Goal: Transaction & Acquisition: Purchase product/service

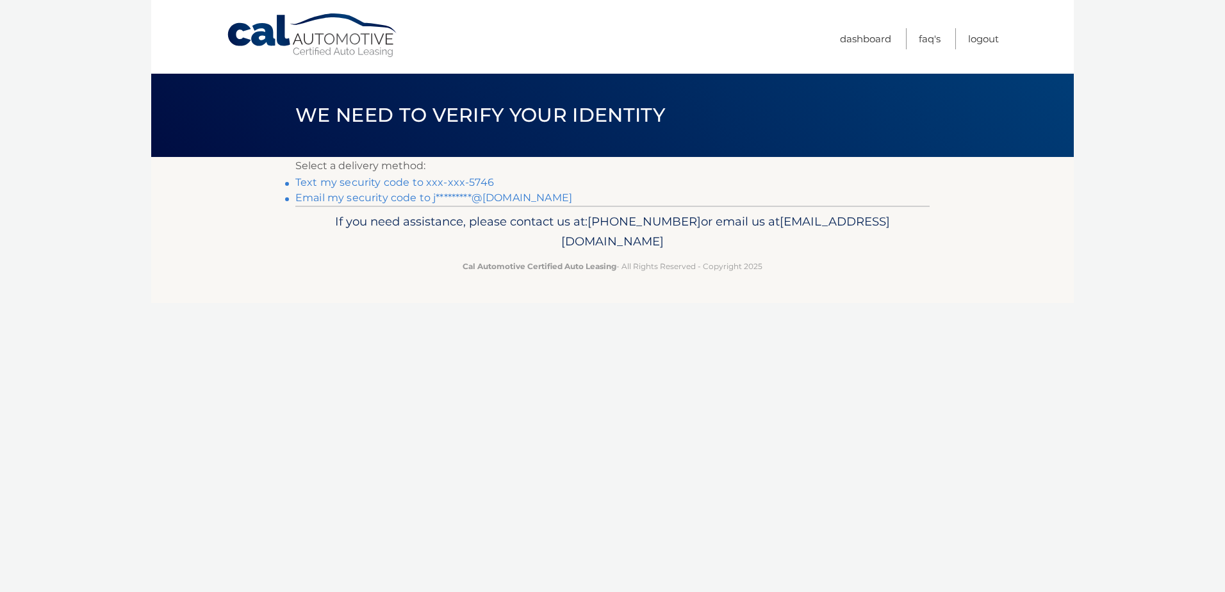
click at [481, 177] on link "Text my security code to xxx-xxx-5746" at bounding box center [394, 182] width 199 height 12
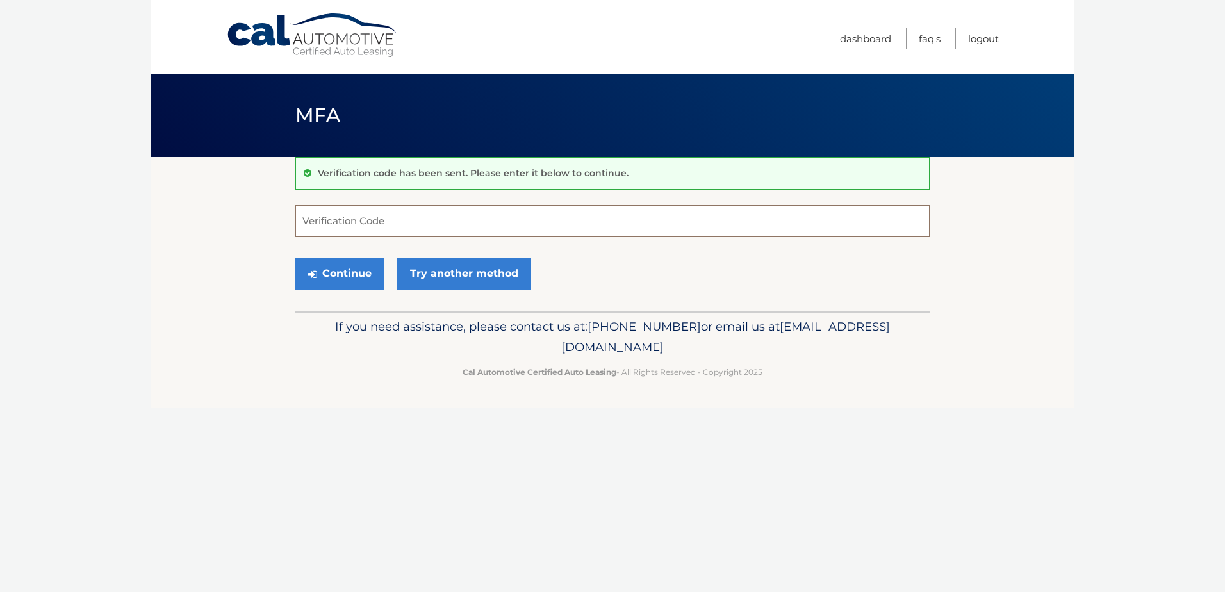
click at [365, 224] on input "Verification Code" at bounding box center [612, 221] width 634 height 32
type input "506610"
click at [343, 271] on button "Continue" at bounding box center [339, 274] width 89 height 32
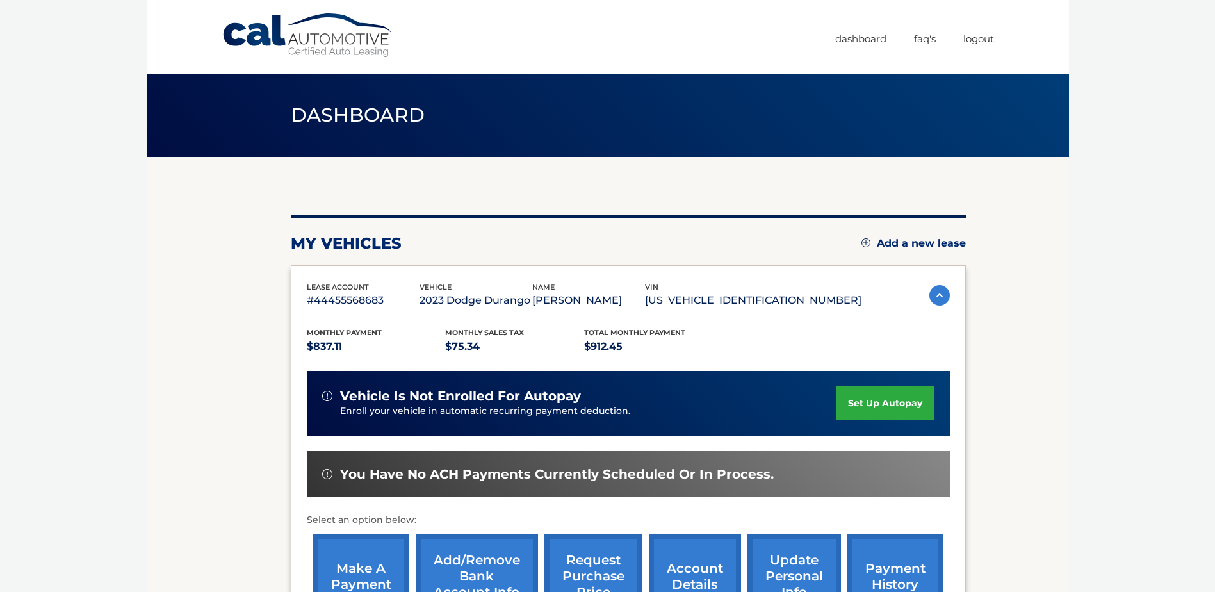
click at [1110, 289] on body "Cal Automotive Menu Dashboard FAQ's Logout" at bounding box center [607, 296] width 1215 height 592
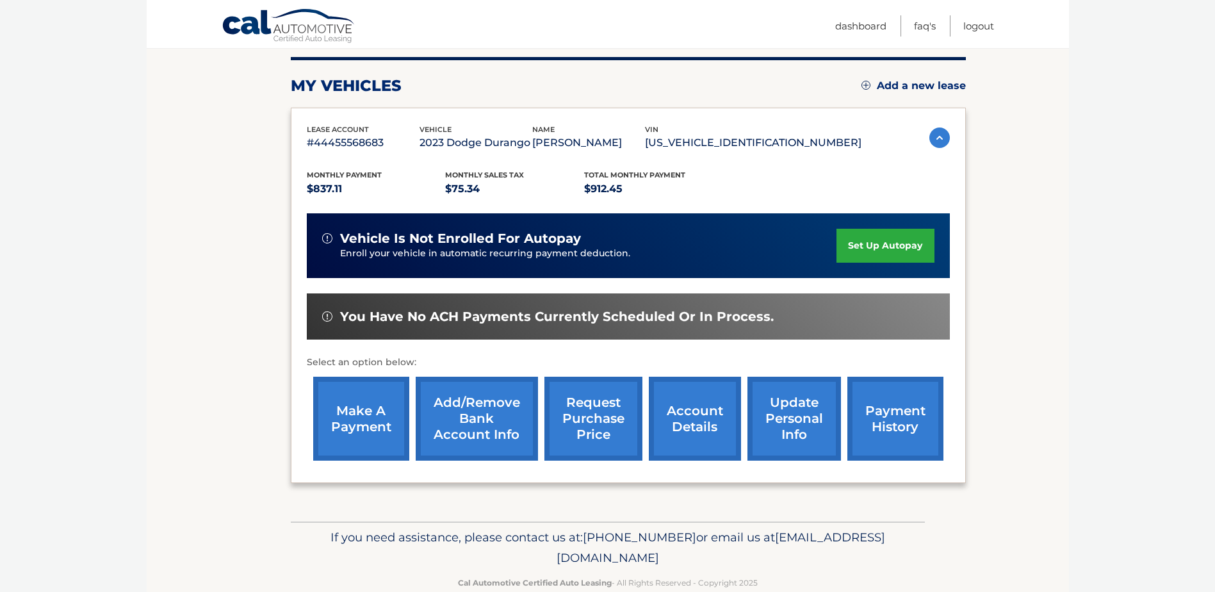
scroll to position [185, 0]
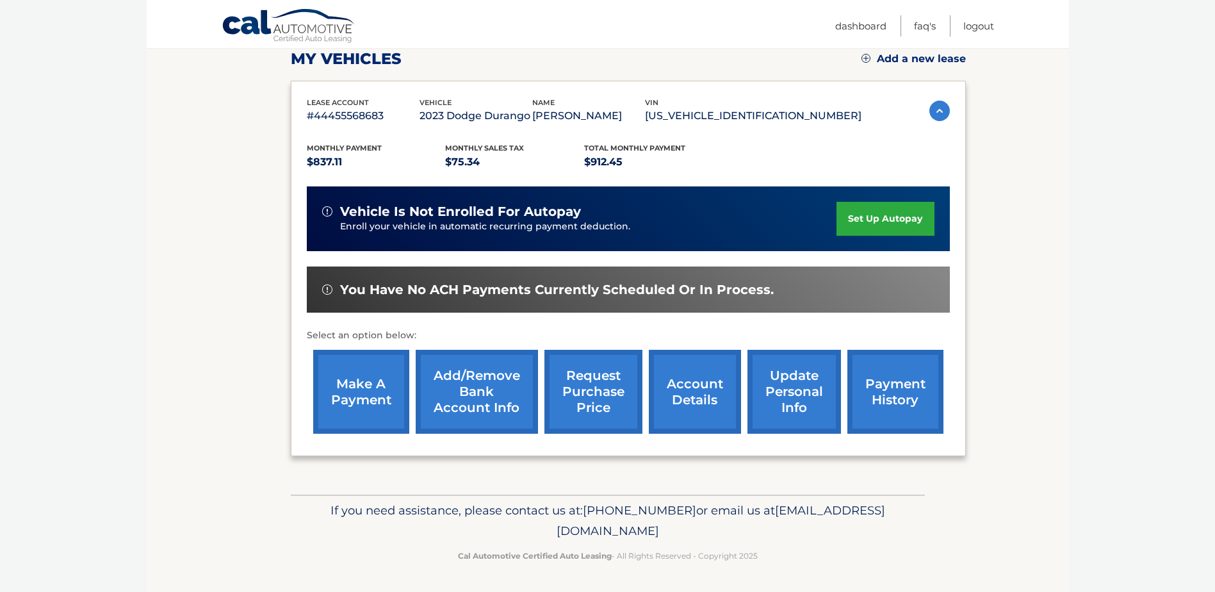
click at [373, 386] on link "make a payment" at bounding box center [361, 392] width 96 height 84
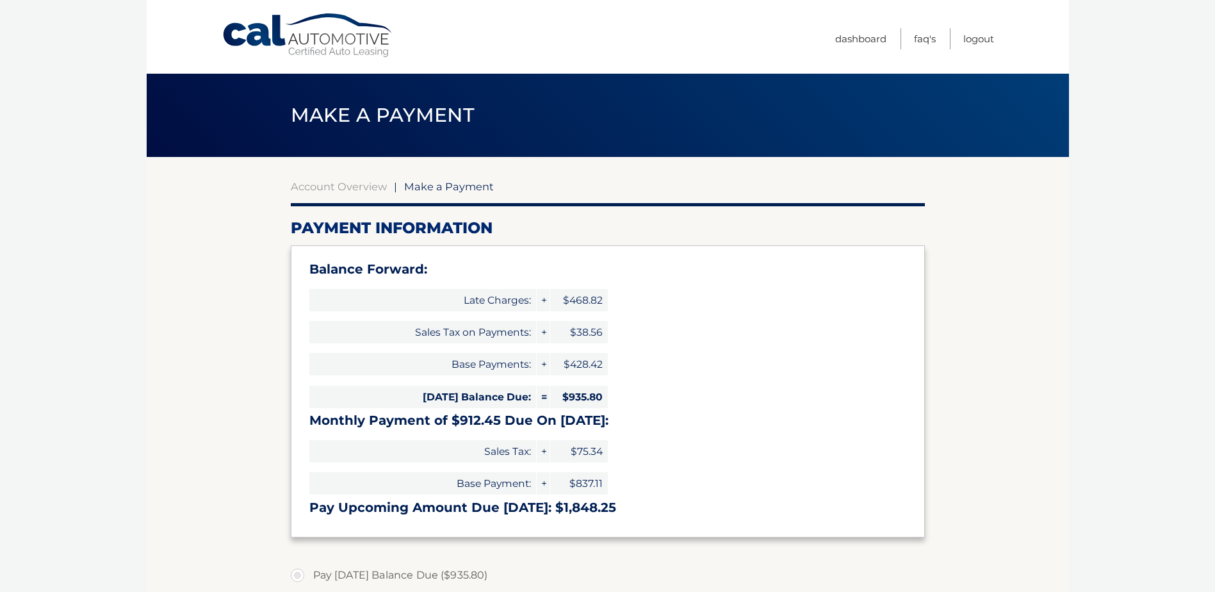
select select "MWMyYzk1N2EtOWJkZC00NjQzLTk0ZjYtNzE1MGY0MTMxMjhm"
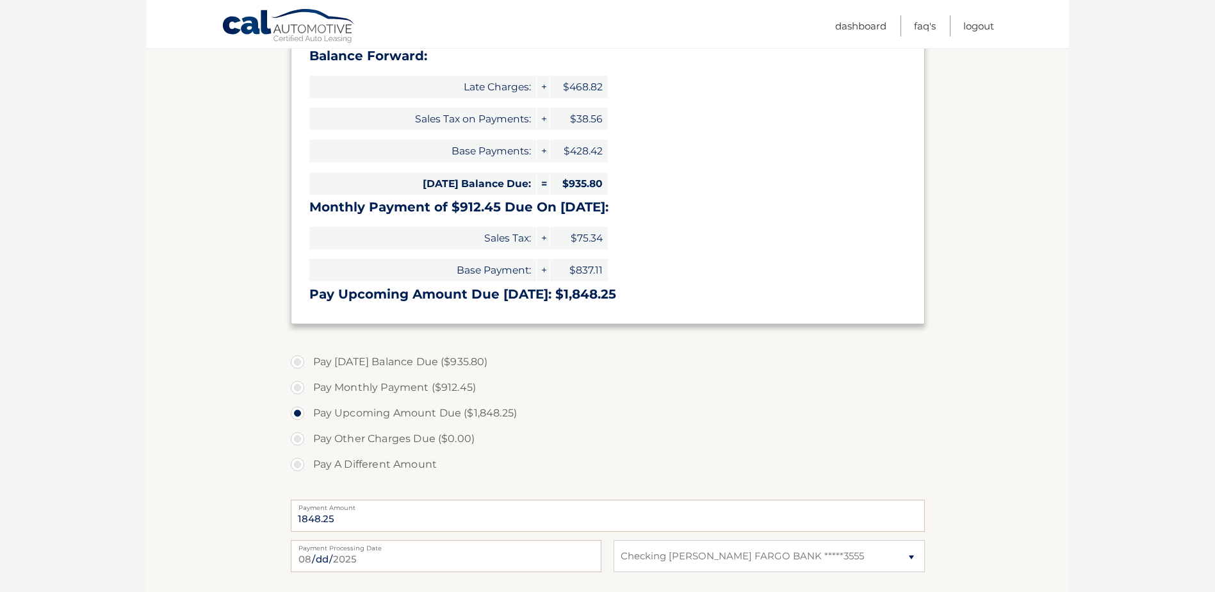
scroll to position [320, 0]
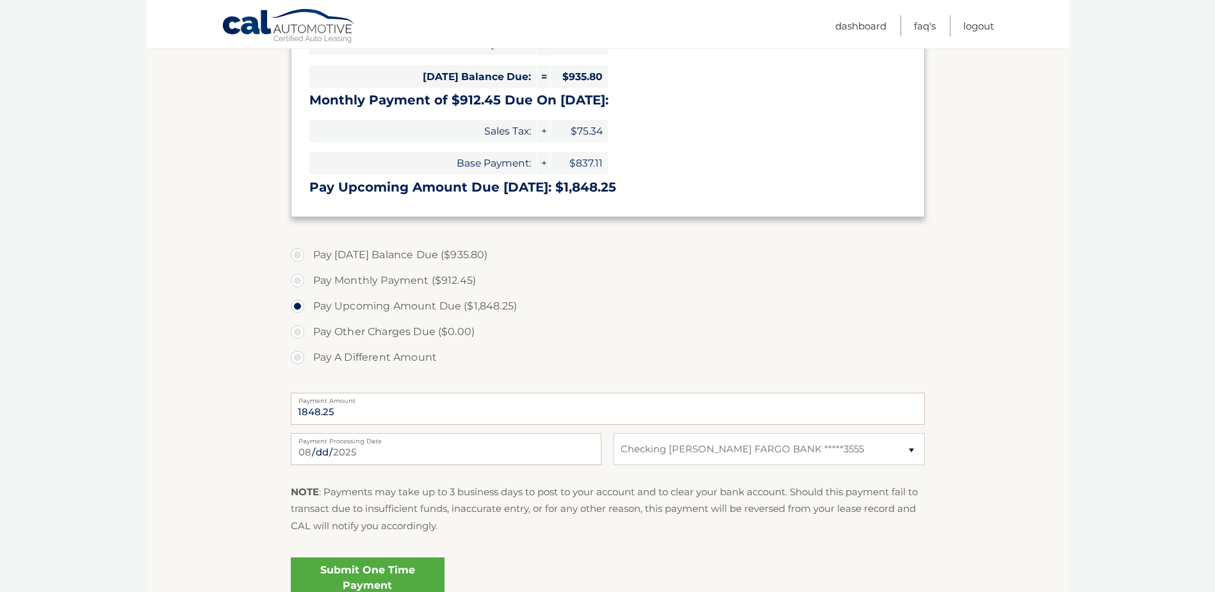
click at [299, 254] on label "Pay [DATE] Balance Due ($935.80)" at bounding box center [608, 255] width 634 height 26
click at [299, 254] on input "Pay [DATE] Balance Due ($935.80)" at bounding box center [302, 252] width 13 height 21
radio input "true"
type input "935.80"
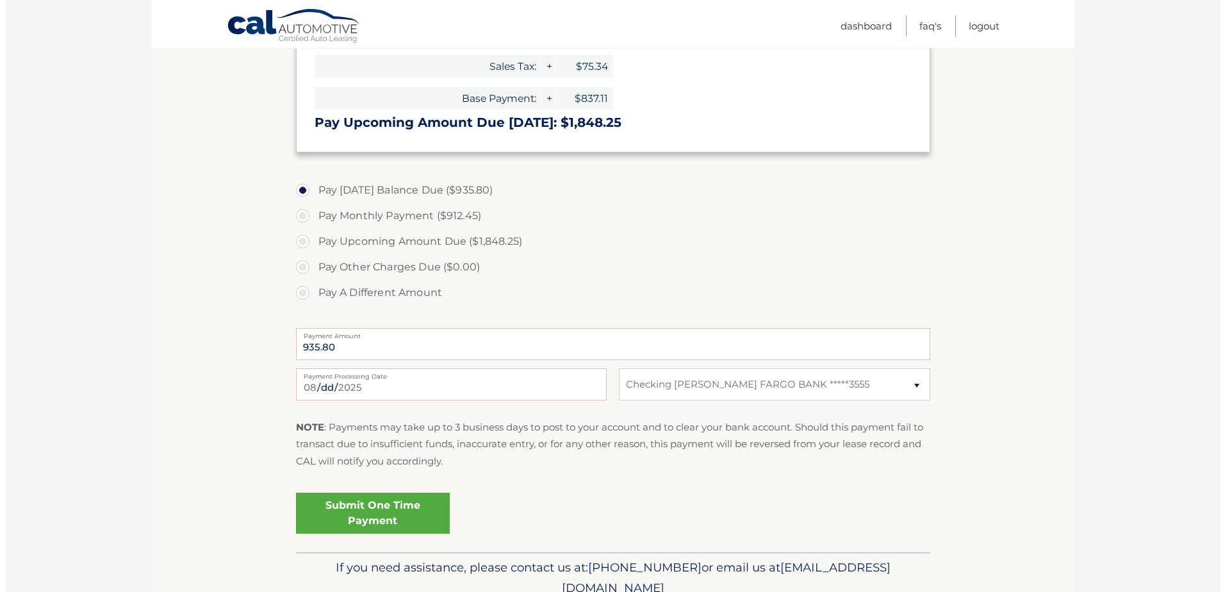
scroll to position [427, 0]
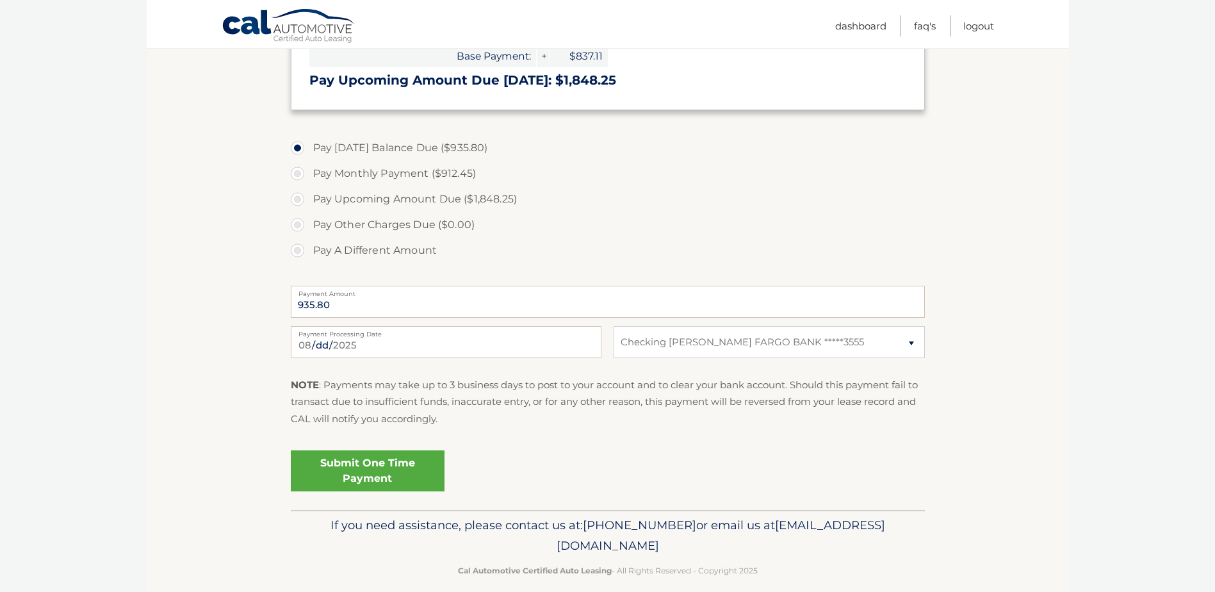
click at [349, 475] on link "Submit One Time Payment" at bounding box center [368, 470] width 154 height 41
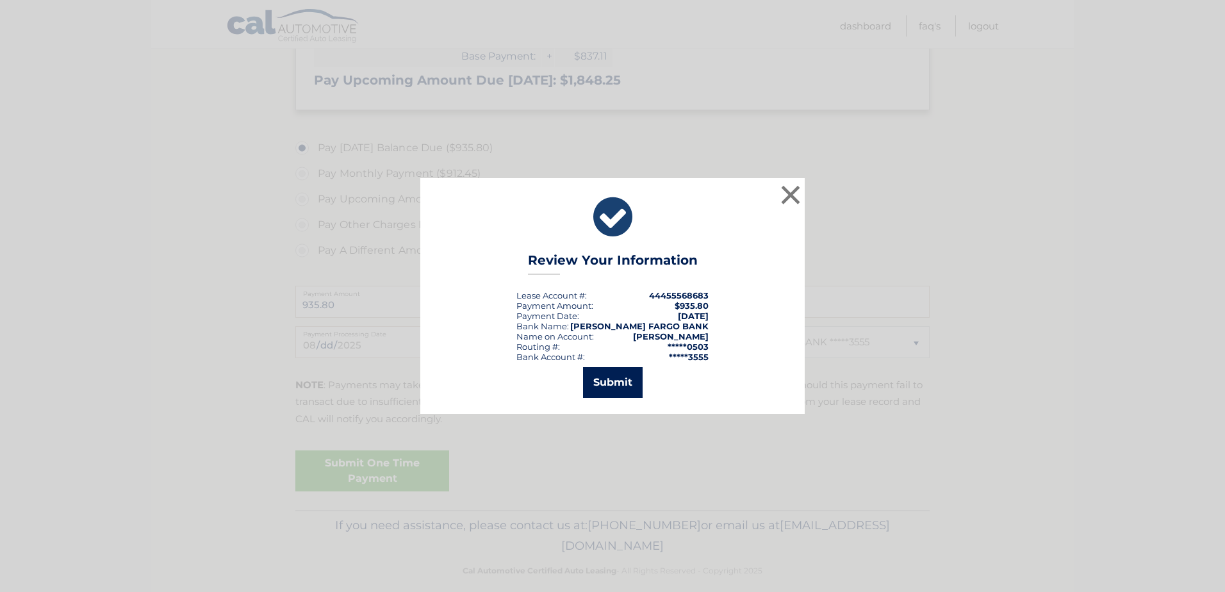
click at [621, 381] on button "Submit" at bounding box center [613, 382] width 60 height 31
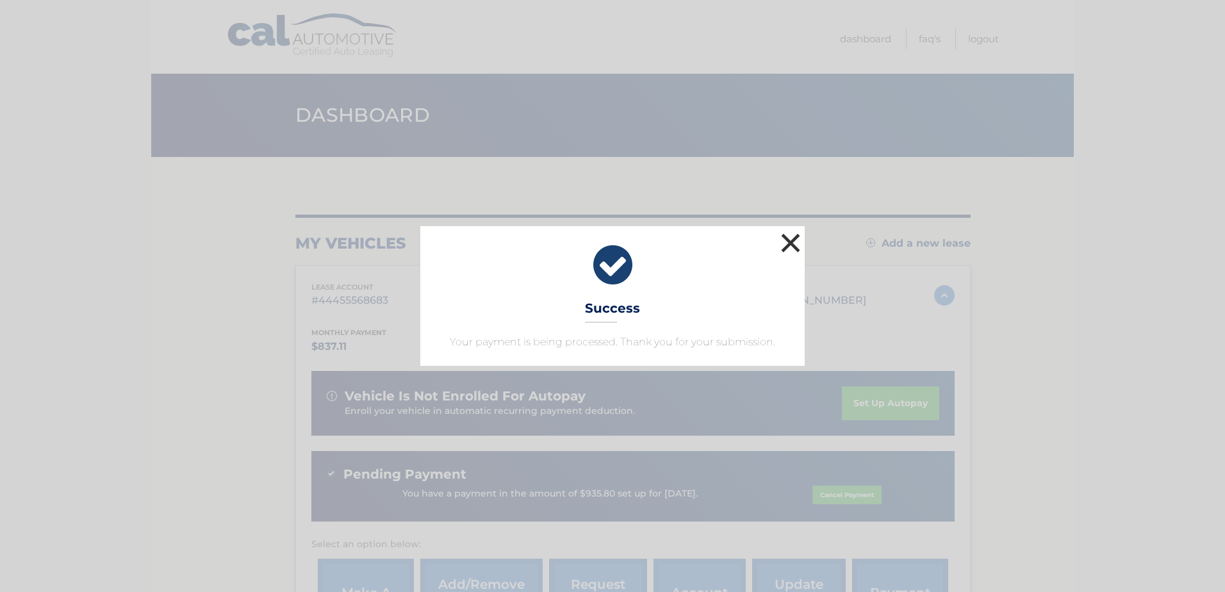
click at [787, 240] on button "×" at bounding box center [791, 243] width 26 height 26
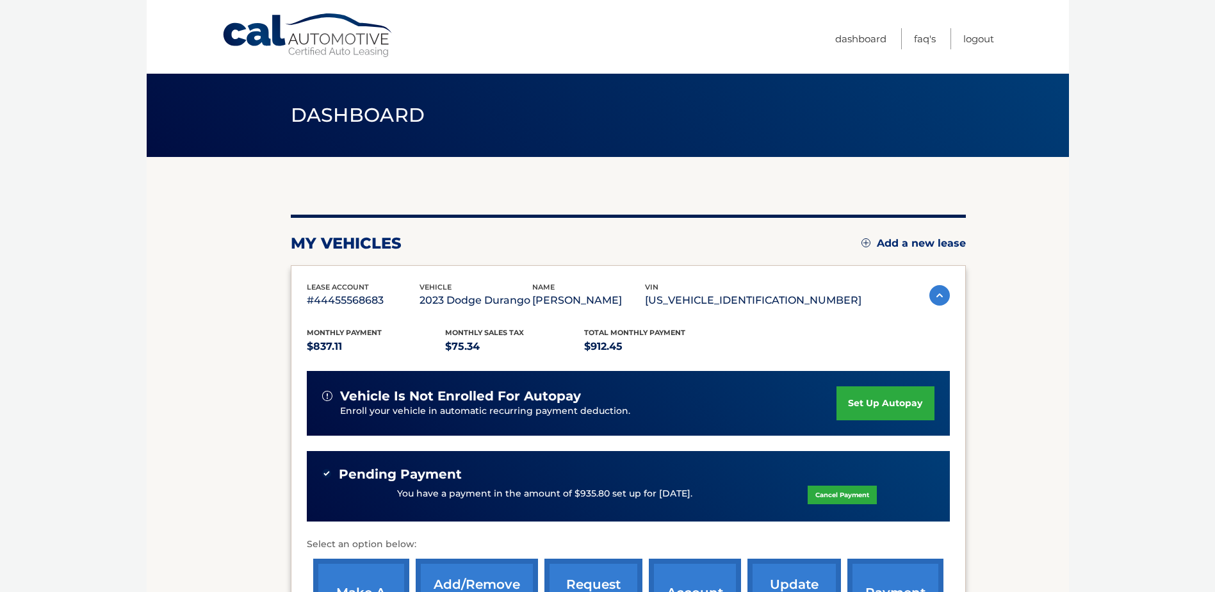
click at [1052, 247] on section "my vehicles Add a new lease lease account #44455568683 vehicle 2023 Dodge Duran…" at bounding box center [608, 430] width 923 height 546
click at [859, 38] on link "Dashboard" at bounding box center [860, 38] width 51 height 21
click at [1044, 258] on section "my vehicles Add a new lease lease account #44455568683 vehicle 2023 Dodge Duran…" at bounding box center [608, 430] width 923 height 546
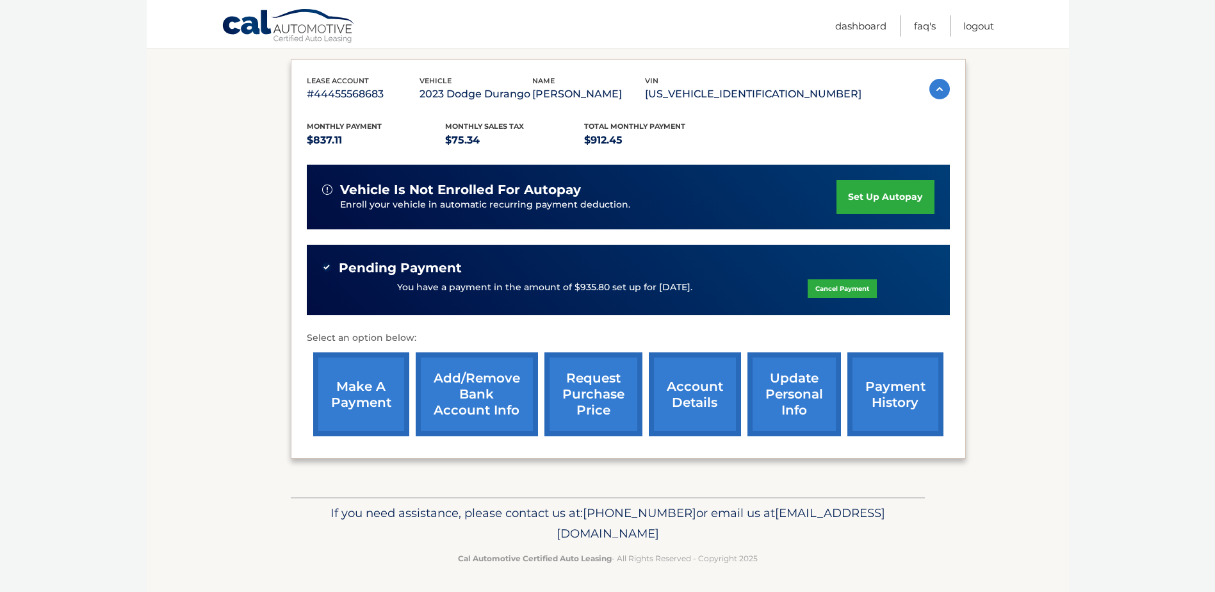
scroll to position [209, 0]
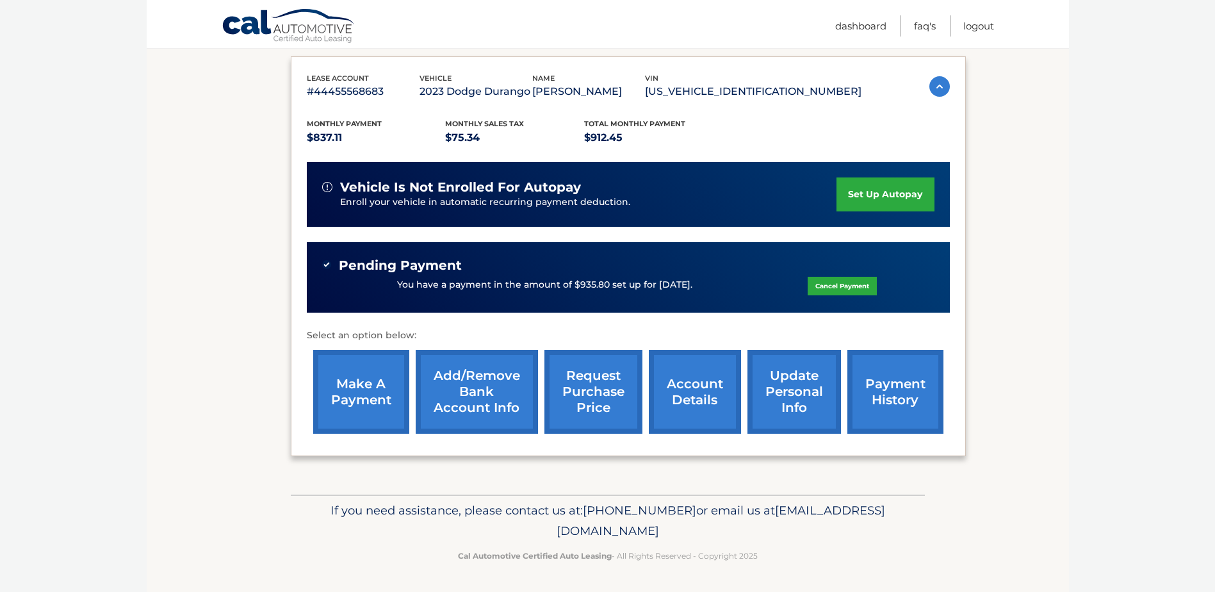
click at [695, 403] on link "account details" at bounding box center [695, 392] width 92 height 84
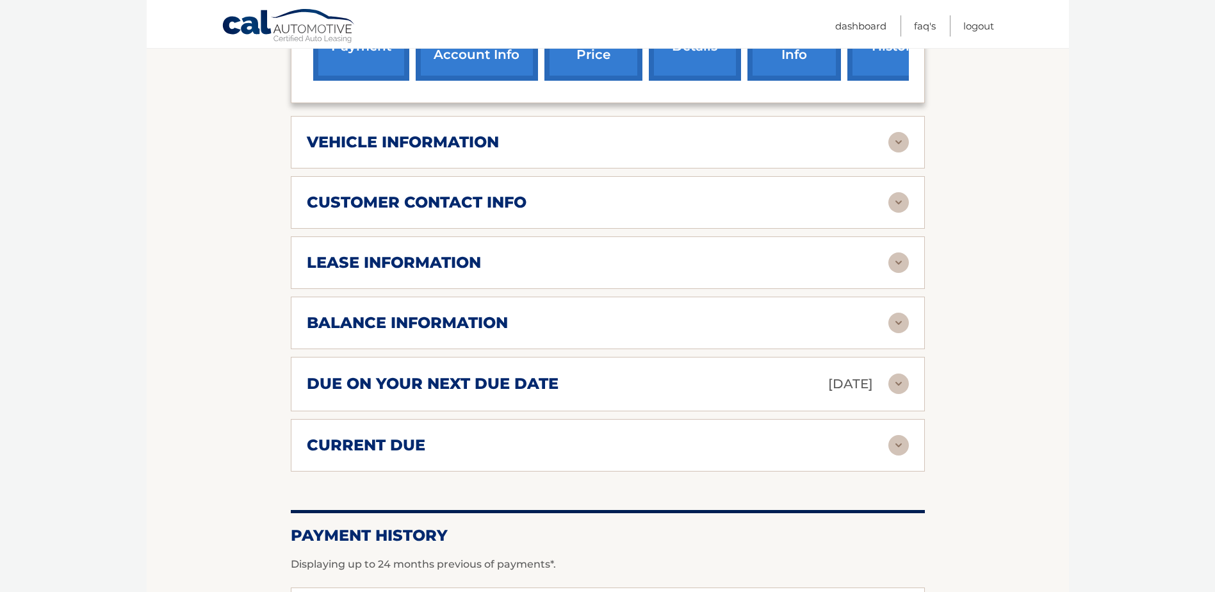
scroll to position [641, 0]
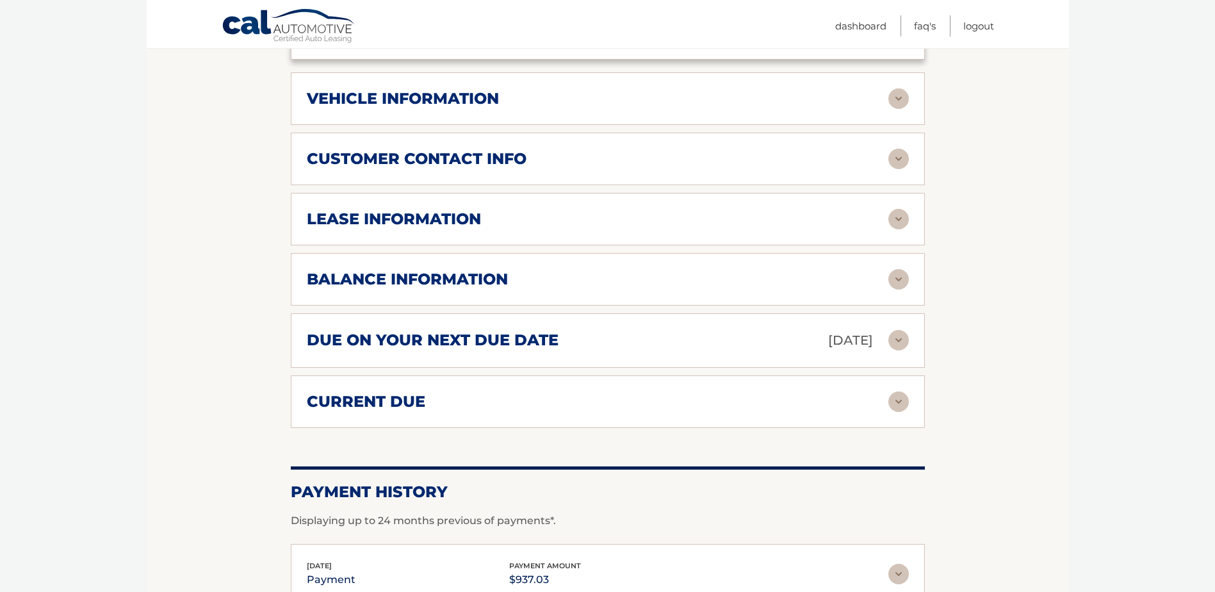
click at [894, 209] on img at bounding box center [899, 219] width 21 height 21
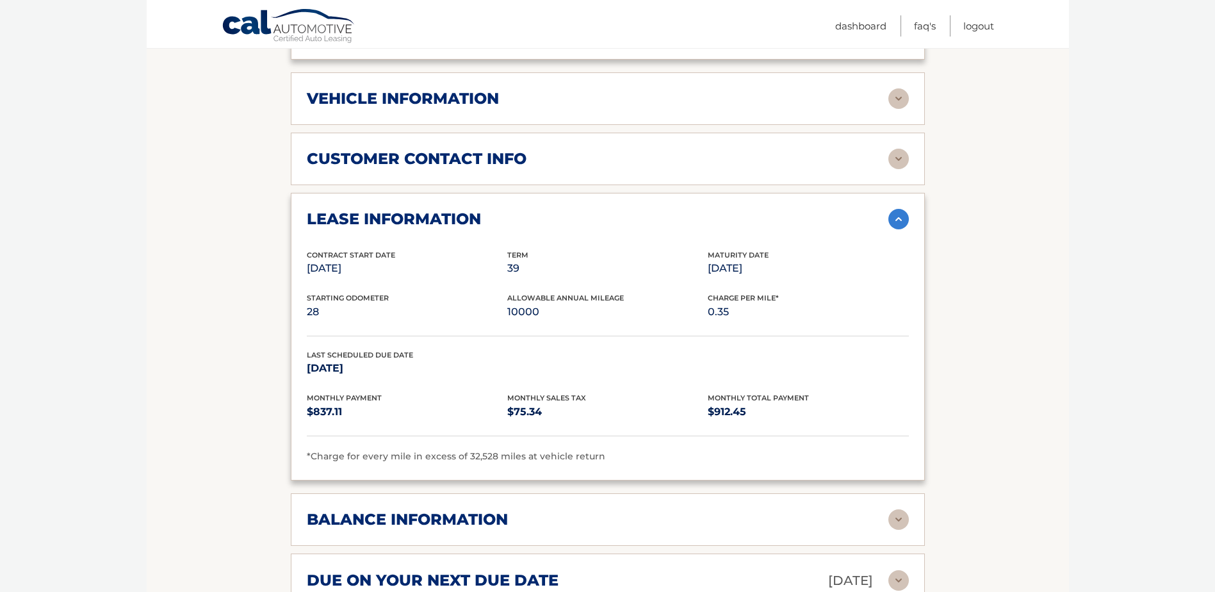
click at [1039, 251] on section "Account Details | #44455568683 Back to Dashboard Manage Your Lease lease accoun…" at bounding box center [608, 229] width 923 height 1427
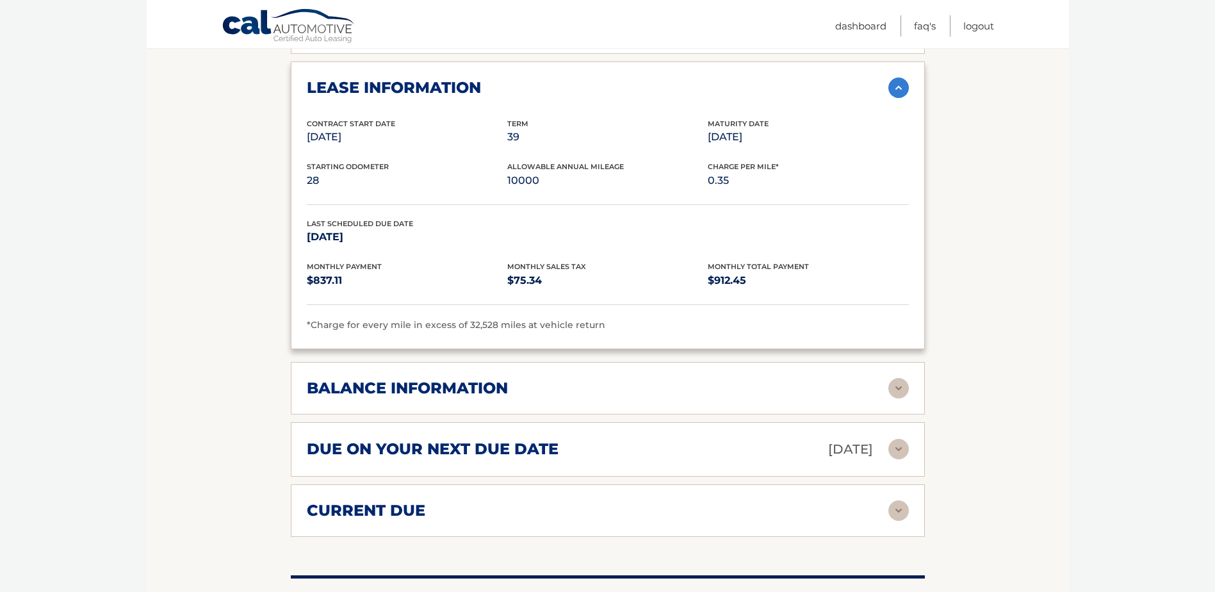
scroll to position [854, 0]
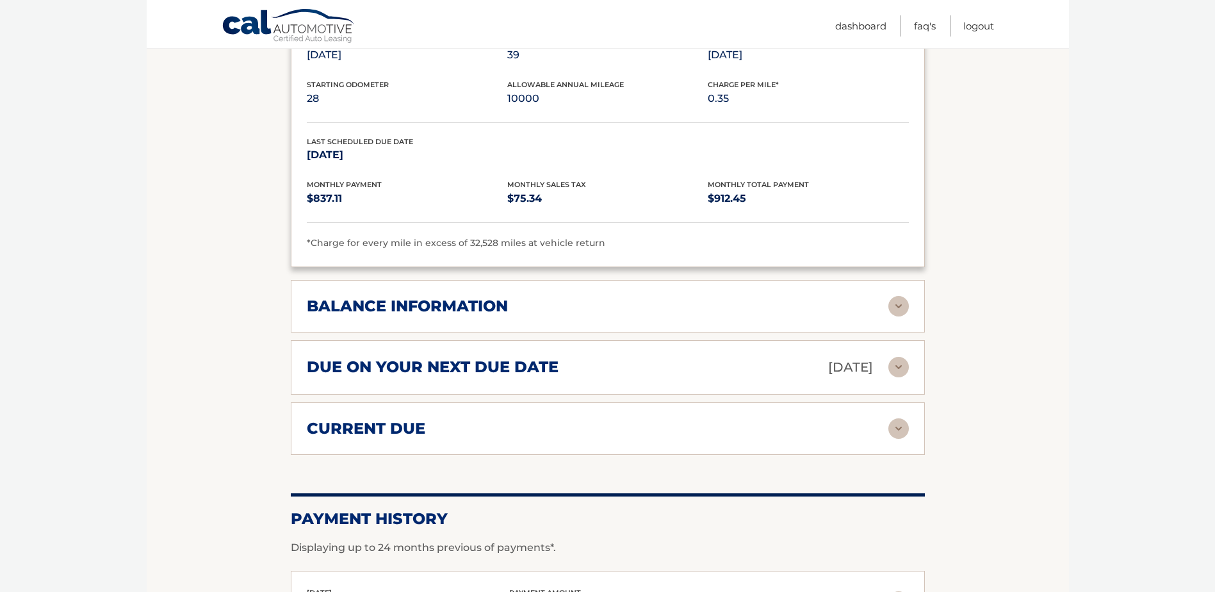
click at [898, 296] on img at bounding box center [899, 306] width 21 height 21
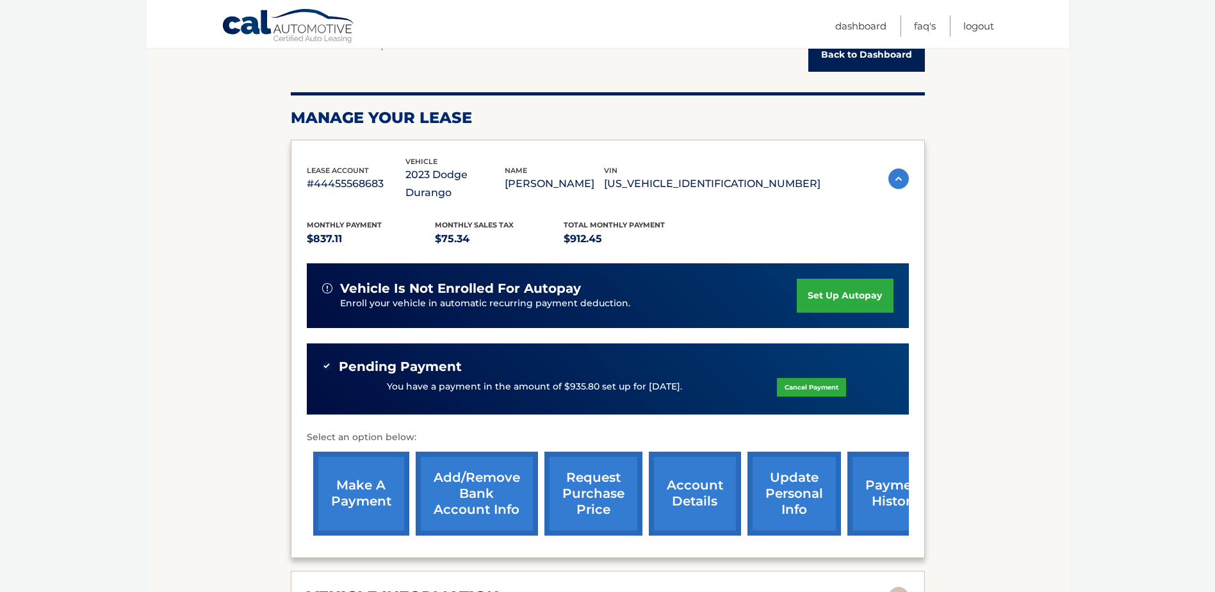
scroll to position [0, 0]
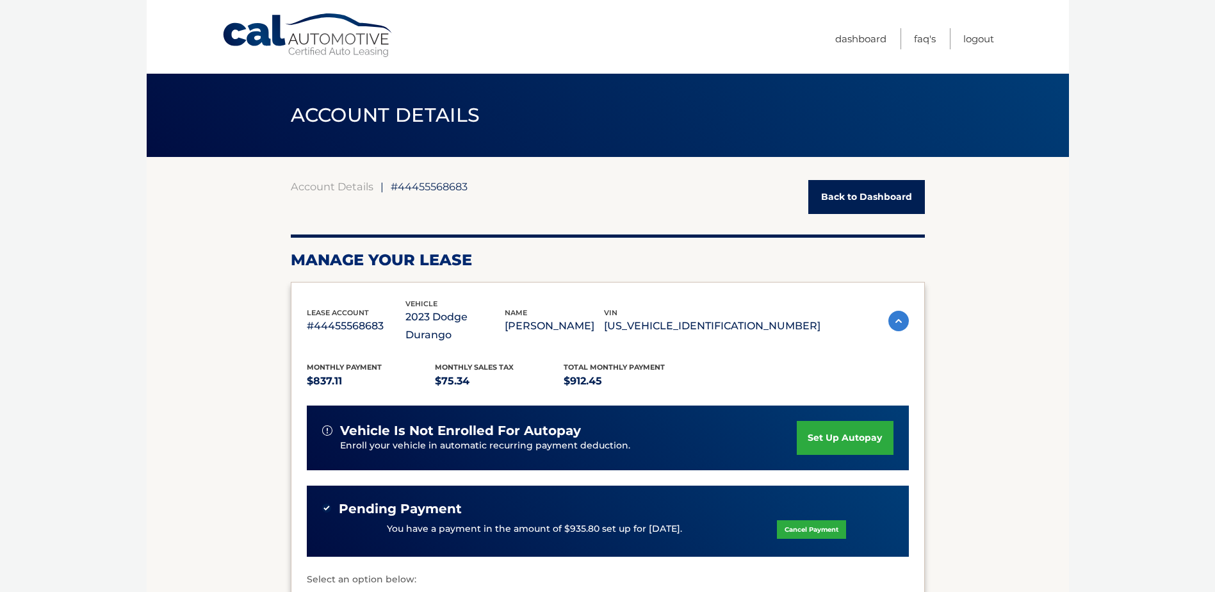
click at [875, 198] on link "Back to Dashboard" at bounding box center [867, 197] width 117 height 34
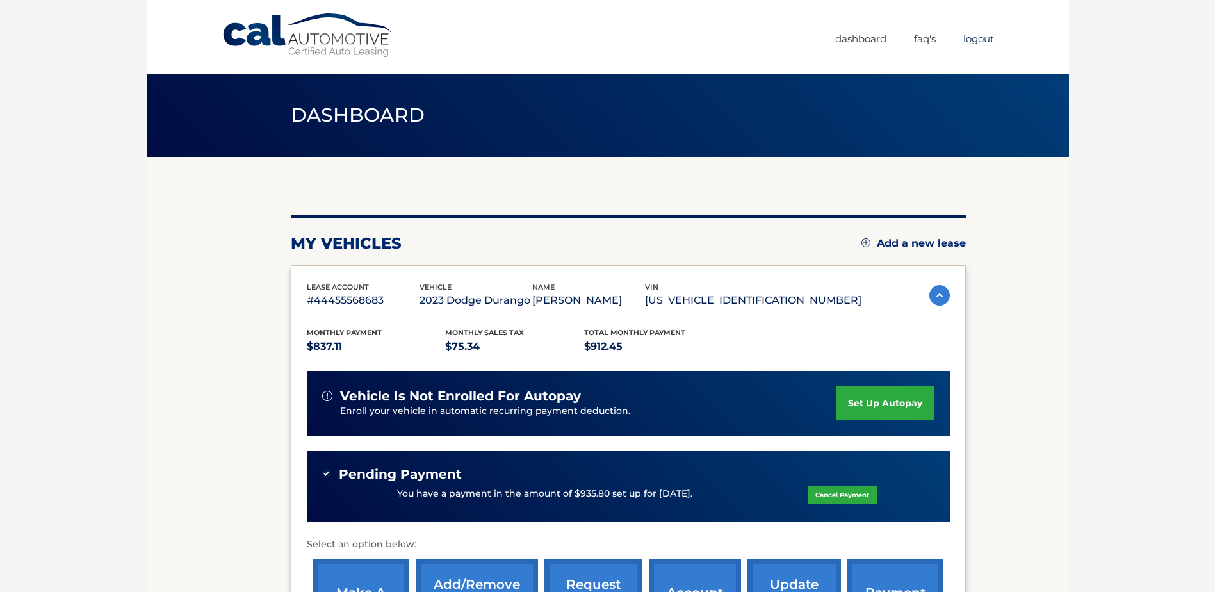
click at [975, 39] on link "Logout" at bounding box center [979, 38] width 31 height 21
